Goal: Information Seeking & Learning: Find specific fact

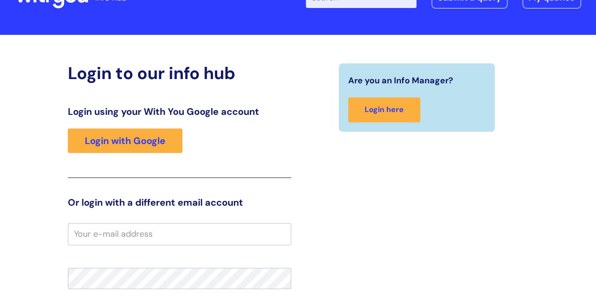
scroll to position [16, 0]
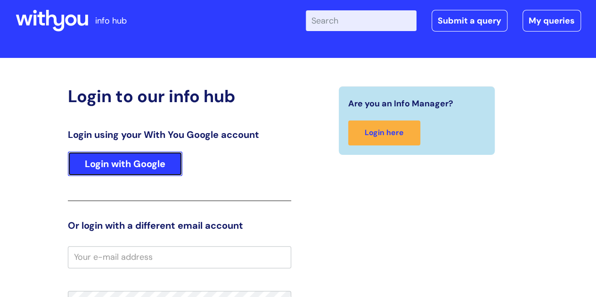
click at [153, 159] on link "Login with Google" at bounding box center [125, 164] width 114 height 24
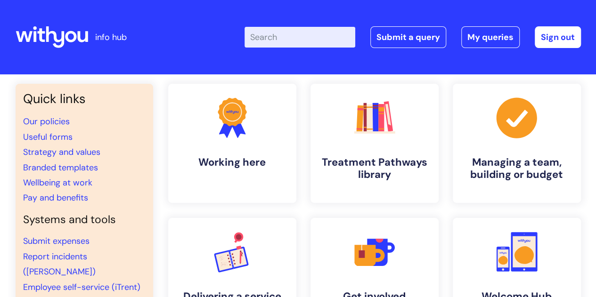
click at [305, 41] on input "Enter your search term here..." at bounding box center [299, 37] width 111 height 21
type input "wifi"
click button "Search" at bounding box center [0, 0] width 0 height 0
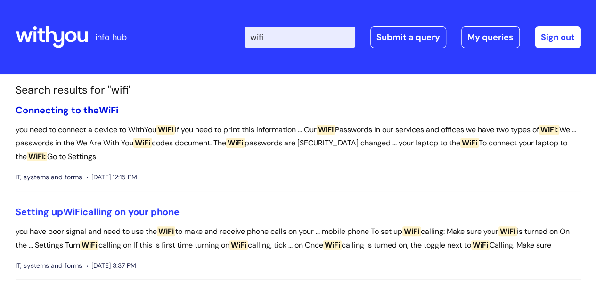
click at [111, 109] on span "WiFi" at bounding box center [108, 110] width 19 height 12
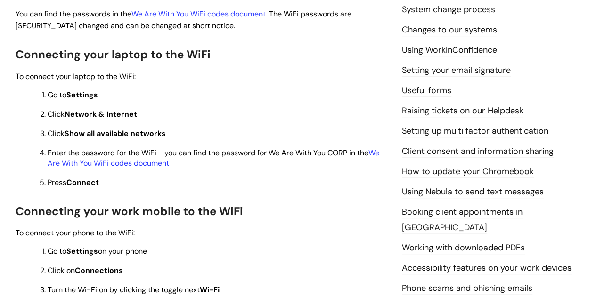
scroll to position [357, 0]
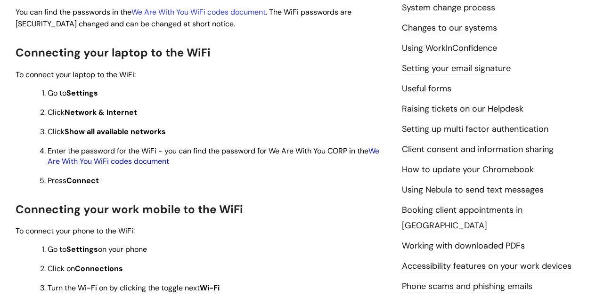
click at [155, 161] on link "We Are With You WiFi codes document" at bounding box center [214, 156] width 332 height 20
